Goal: Browse casually: Explore the website without a specific task or goal

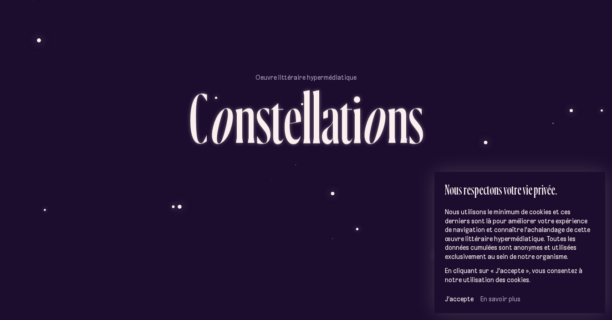
scroll to position [52, 0]
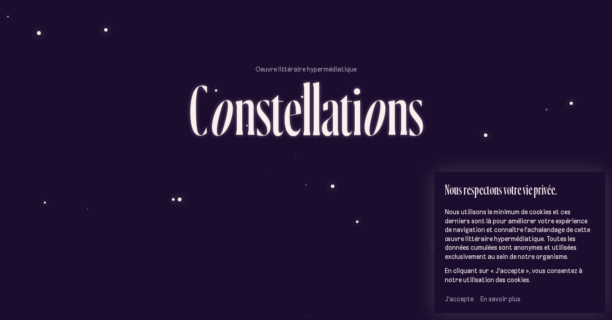
click at [452, 297] on span "J’accepte" at bounding box center [459, 299] width 29 height 8
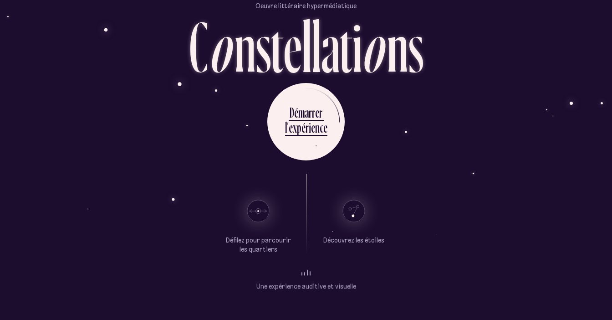
scroll to position [36, 0]
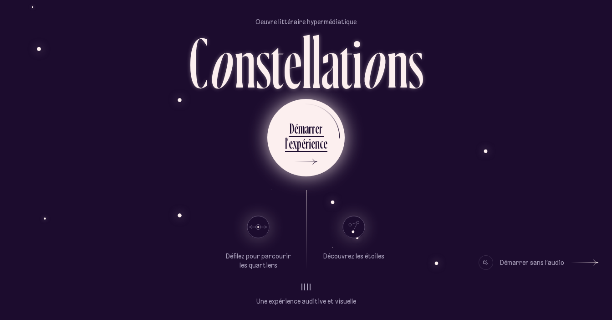
click at [297, 147] on div "x" at bounding box center [295, 143] width 4 height 18
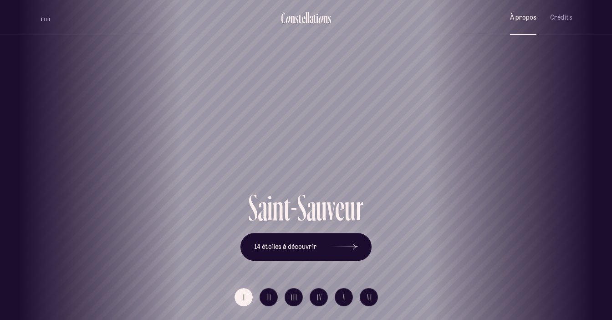
click at [525, 14] on span "À propos" at bounding box center [523, 18] width 26 height 8
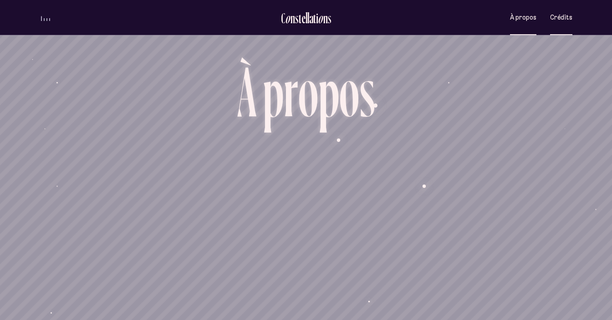
click at [566, 19] on span "Crédits" at bounding box center [561, 18] width 22 height 8
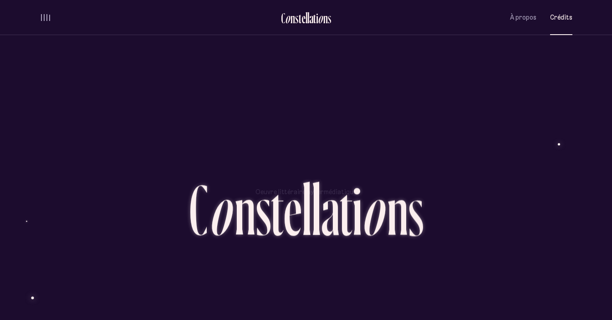
scroll to position [2242, 0]
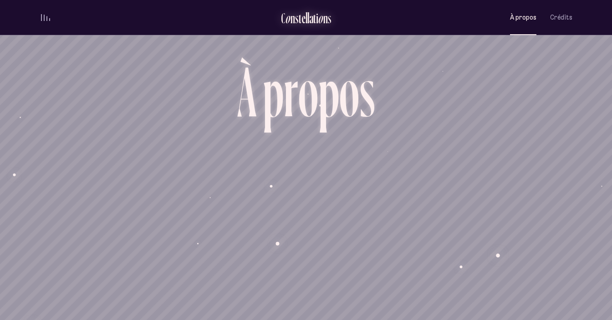
click at [294, 21] on div "n" at bounding box center [293, 17] width 5 height 15
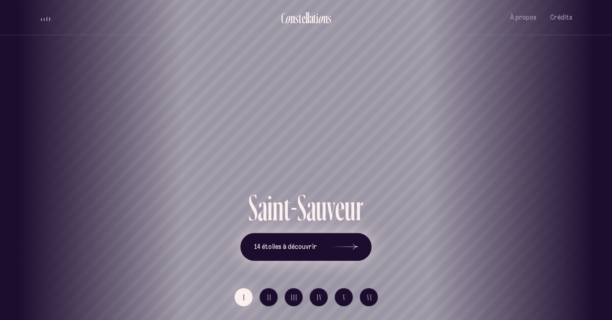
click at [306, 248] on span "14 étoiles à découvrir" at bounding box center [285, 247] width 63 height 8
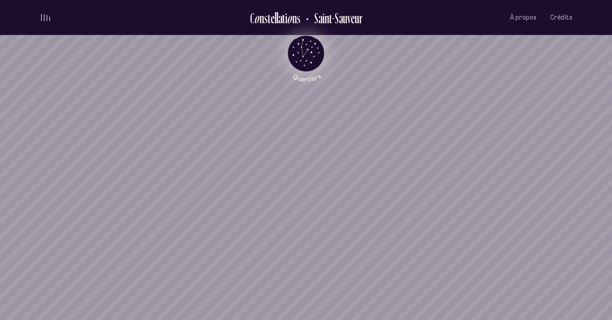
click at [307, 60] on icon "Quartiers" at bounding box center [306, 68] width 53 height 28
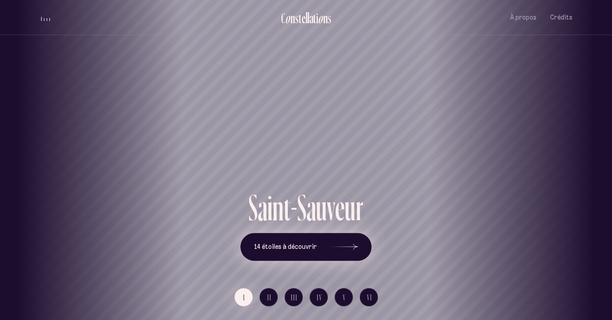
click at [317, 244] on button "14 étoiles à découvrir" at bounding box center [306, 247] width 131 height 28
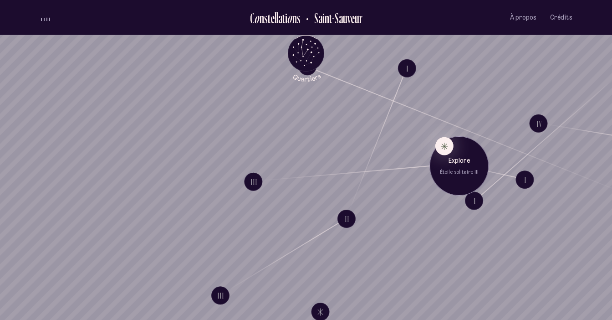
click at [454, 170] on p "Étoile solitaire III" at bounding box center [459, 172] width 46 height 7
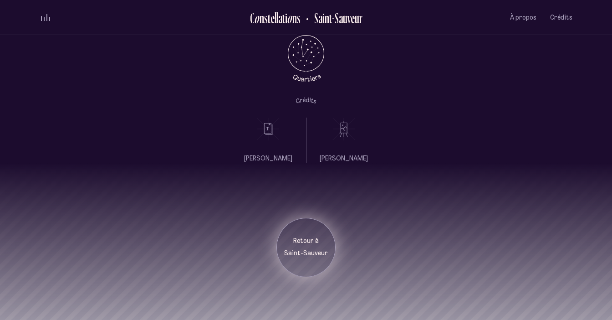
click at [302, 253] on p "Saint-Sauveur" at bounding box center [306, 253] width 46 height 9
